Goal: Navigation & Orientation: Find specific page/section

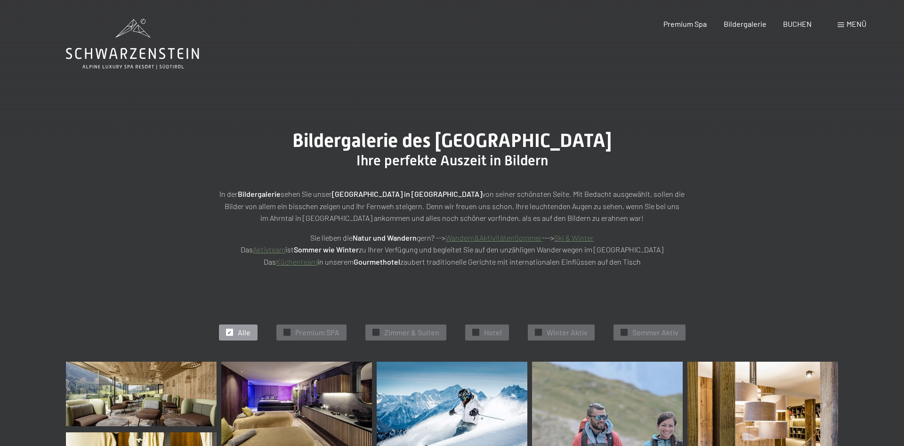
click at [844, 22] on div "Menü" at bounding box center [852, 24] width 29 height 10
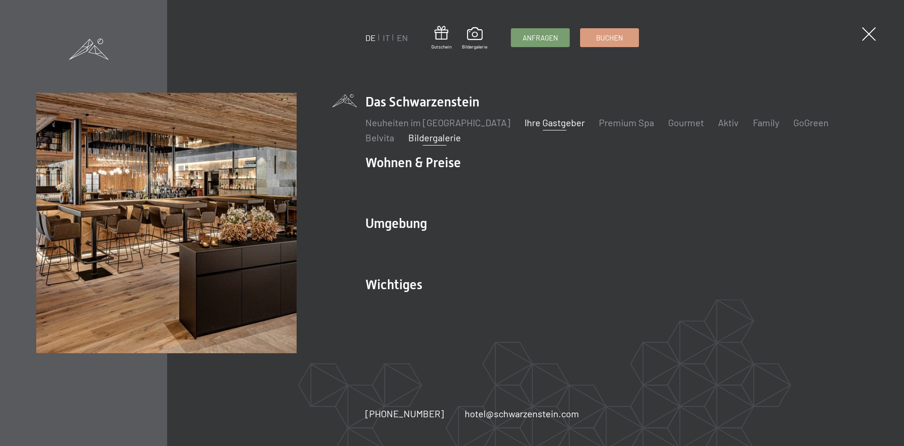
click at [540, 120] on link "Ihre Gastgeber" at bounding box center [555, 122] width 60 height 11
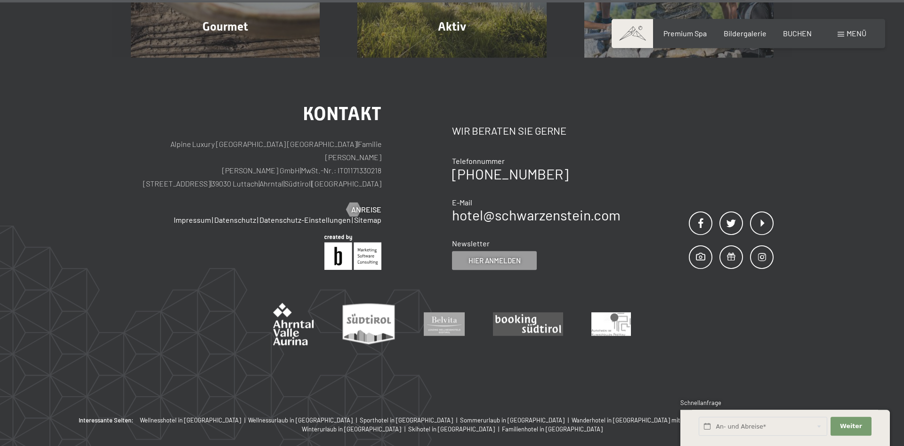
scroll to position [3332, 0]
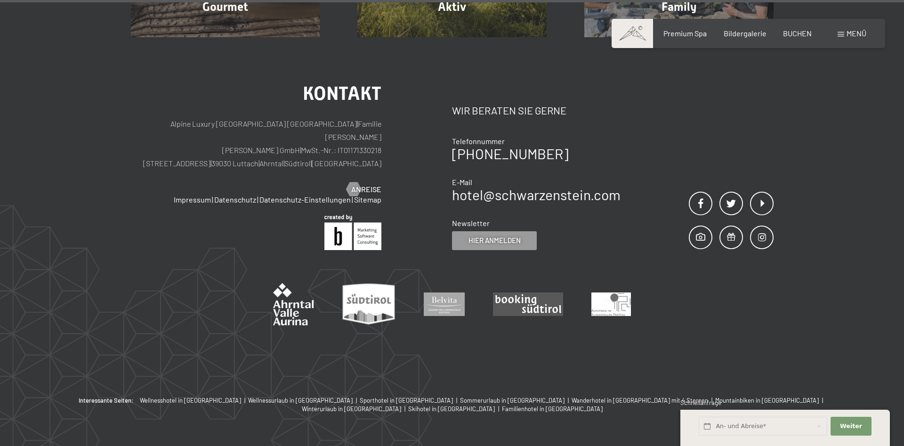
click at [856, 32] on span "Menü" at bounding box center [857, 33] width 20 height 9
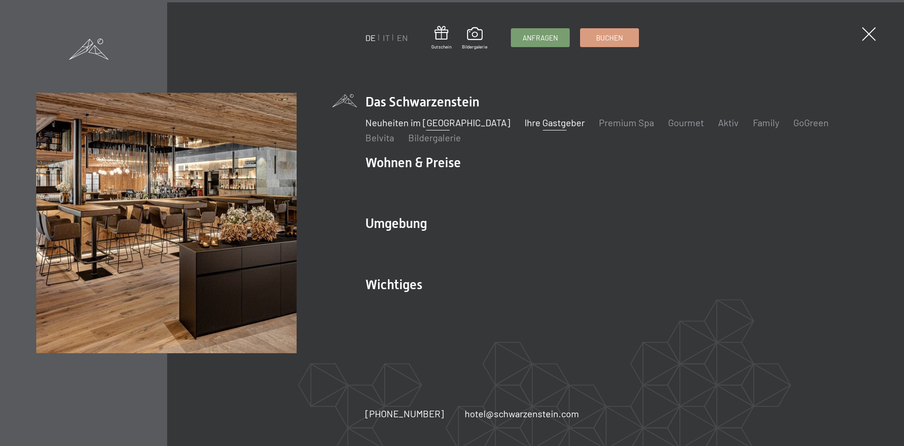
click at [464, 121] on link "Neuheiten im [GEOGRAPHIC_DATA]" at bounding box center [437, 122] width 145 height 11
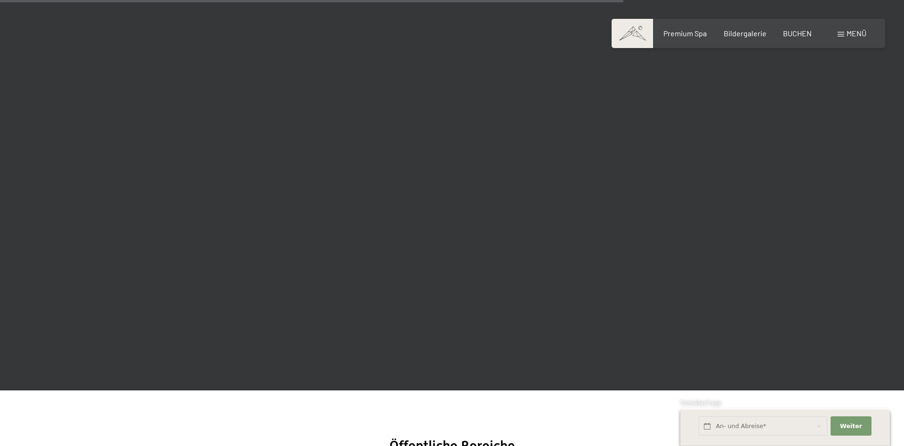
scroll to position [2978, 0]
